Goal: Information Seeking & Learning: Learn about a topic

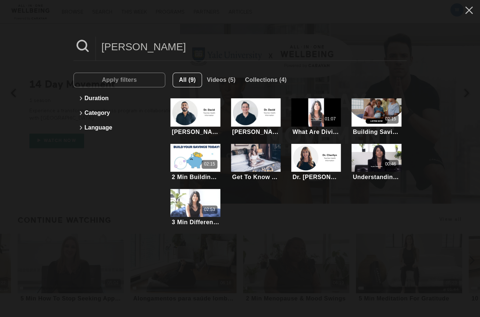
type input "[PERSON_NAME]"
click at [180, 98] on li "[PERSON_NAME] [PERSON_NAME], a clinical [MEDICAL_DATA] and [MEDICAL_DATA], is p…" at bounding box center [195, 117] width 60 height 45
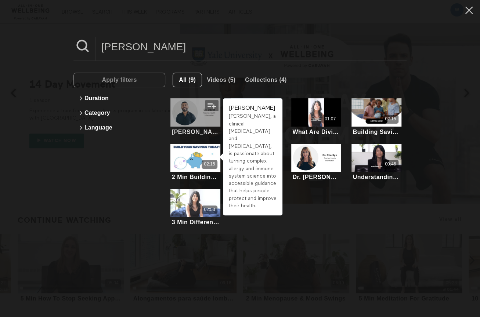
click at [193, 107] on div at bounding box center [195, 112] width 50 height 28
